Goal: Information Seeking & Learning: Learn about a topic

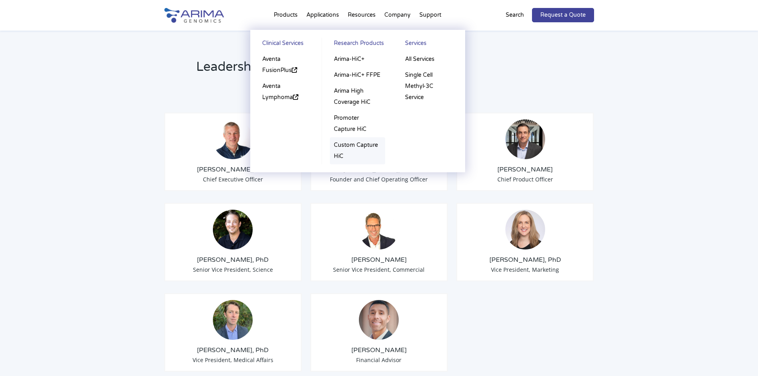
click at [345, 143] on link "Custom Capture HiC" at bounding box center [357, 150] width 55 height 27
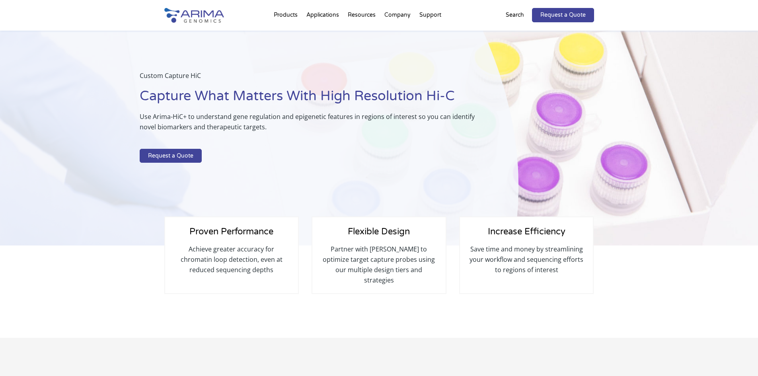
select select "[US_STATE]"
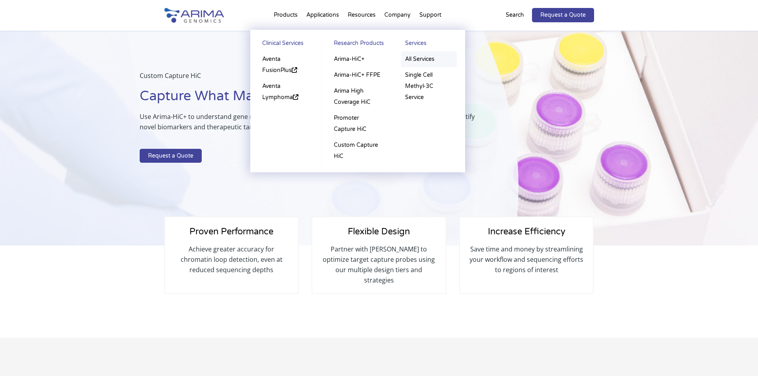
click at [414, 61] on link "All Services" at bounding box center [429, 59] width 56 height 16
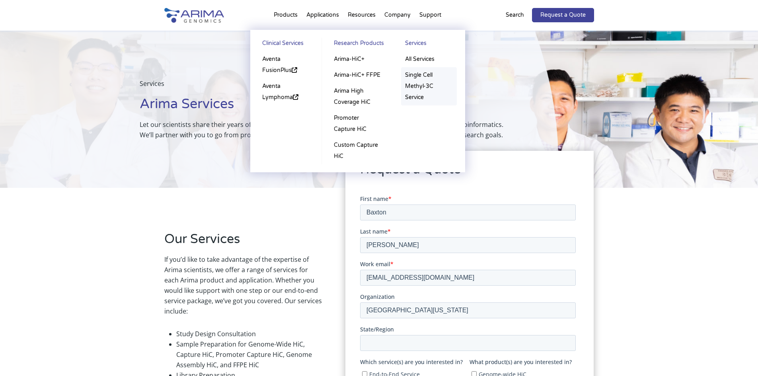
click at [424, 87] on link "Single Cell Methyl-3C Service" at bounding box center [429, 86] width 56 height 38
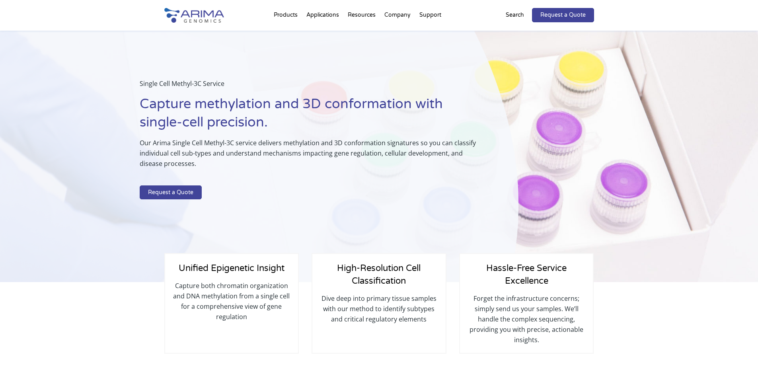
select select "[US_STATE]"
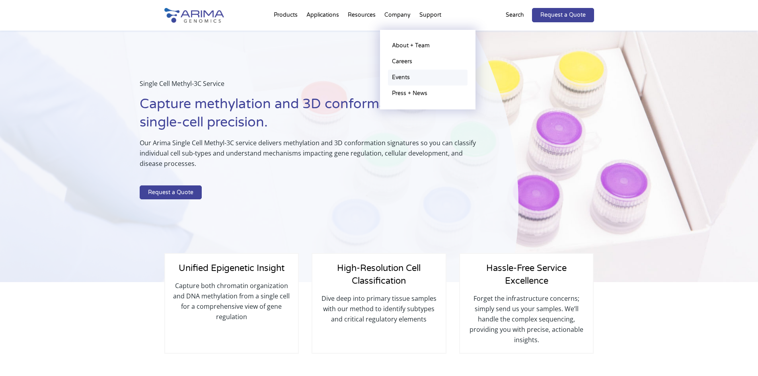
click at [411, 82] on link "Events" at bounding box center [428, 78] width 80 height 16
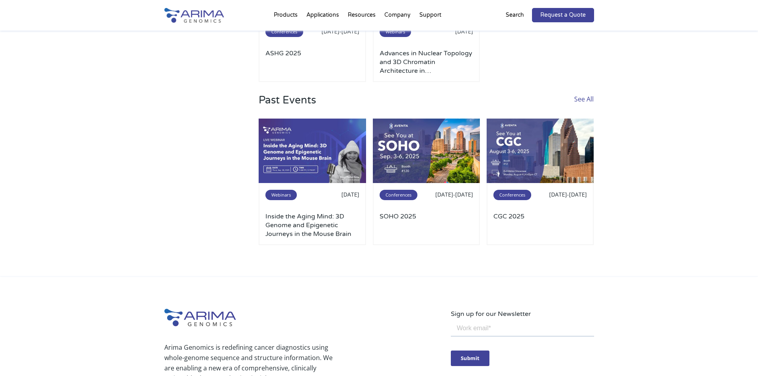
scroll to position [191, 0]
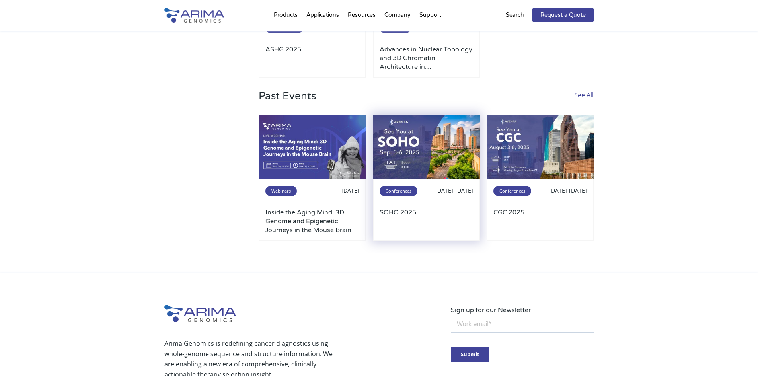
click at [414, 151] on img at bounding box center [426, 147] width 107 height 64
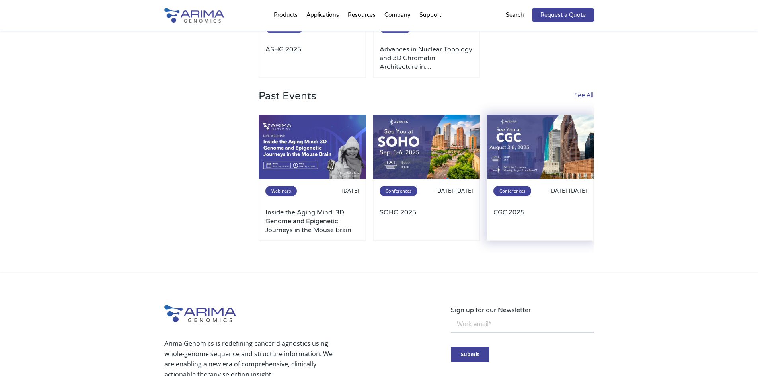
click at [541, 150] on img at bounding box center [539, 147] width 107 height 64
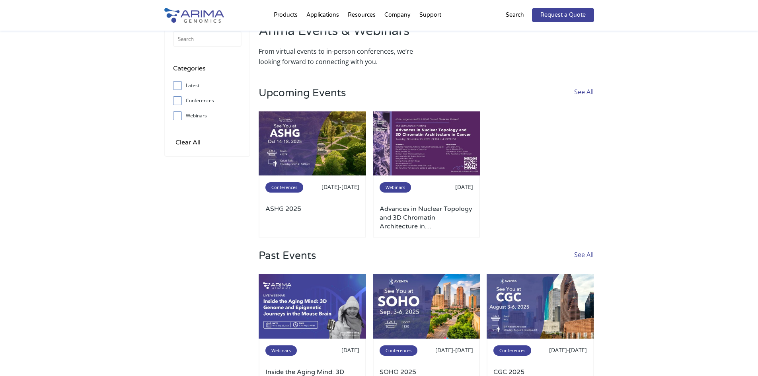
scroll to position [0, 0]
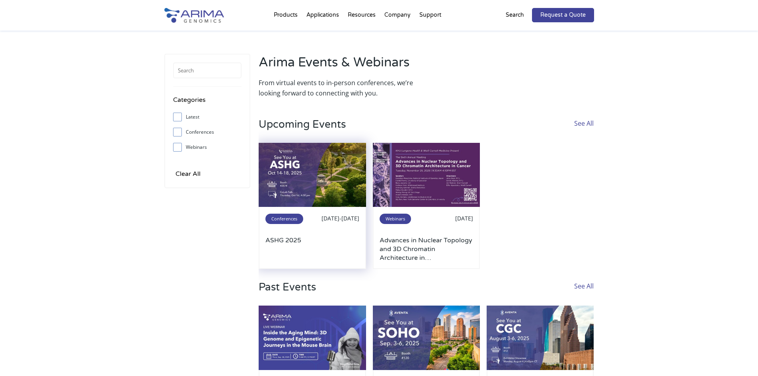
click at [336, 184] on img at bounding box center [311, 175] width 107 height 64
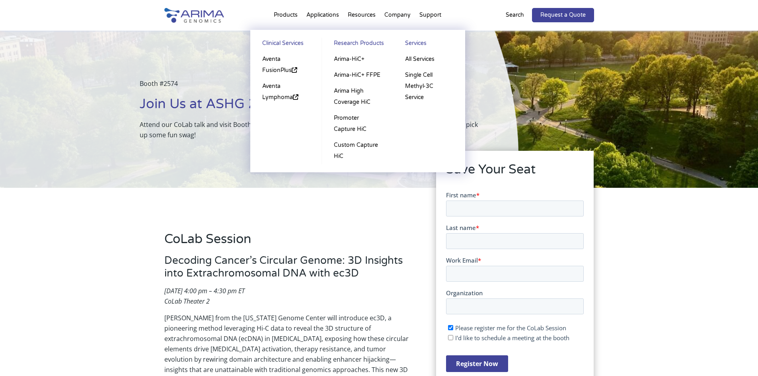
click at [285, 39] on link "Clinical Services" at bounding box center [286, 45] width 56 height 14
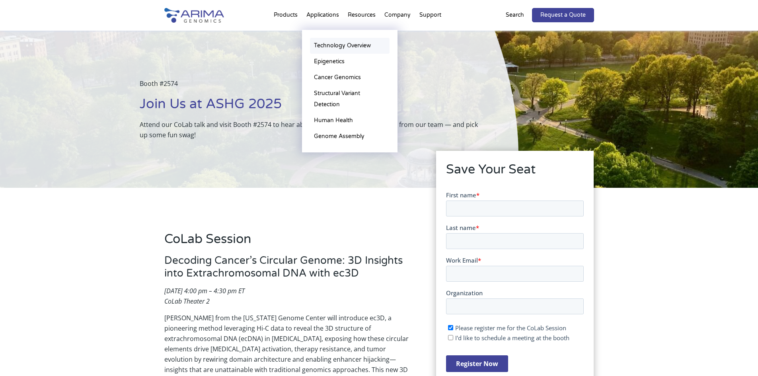
click at [335, 43] on link "Technology Overview" at bounding box center [350, 46] width 80 height 16
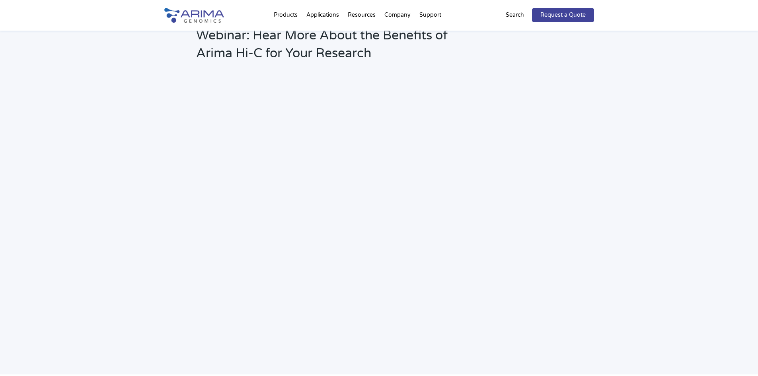
scroll to position [1113, 0]
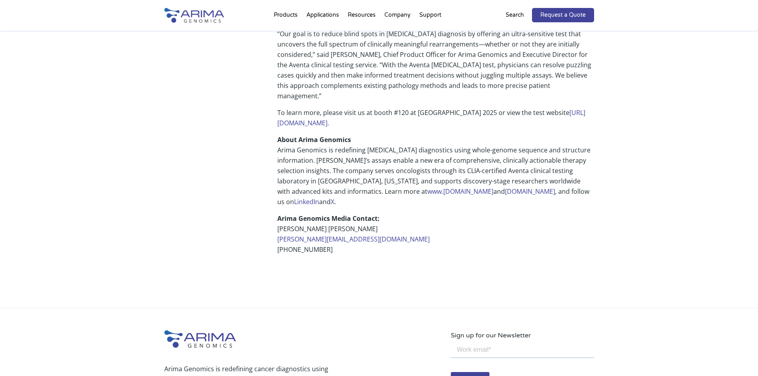
scroll to position [604, 0]
